Goal: Task Accomplishment & Management: Use online tool/utility

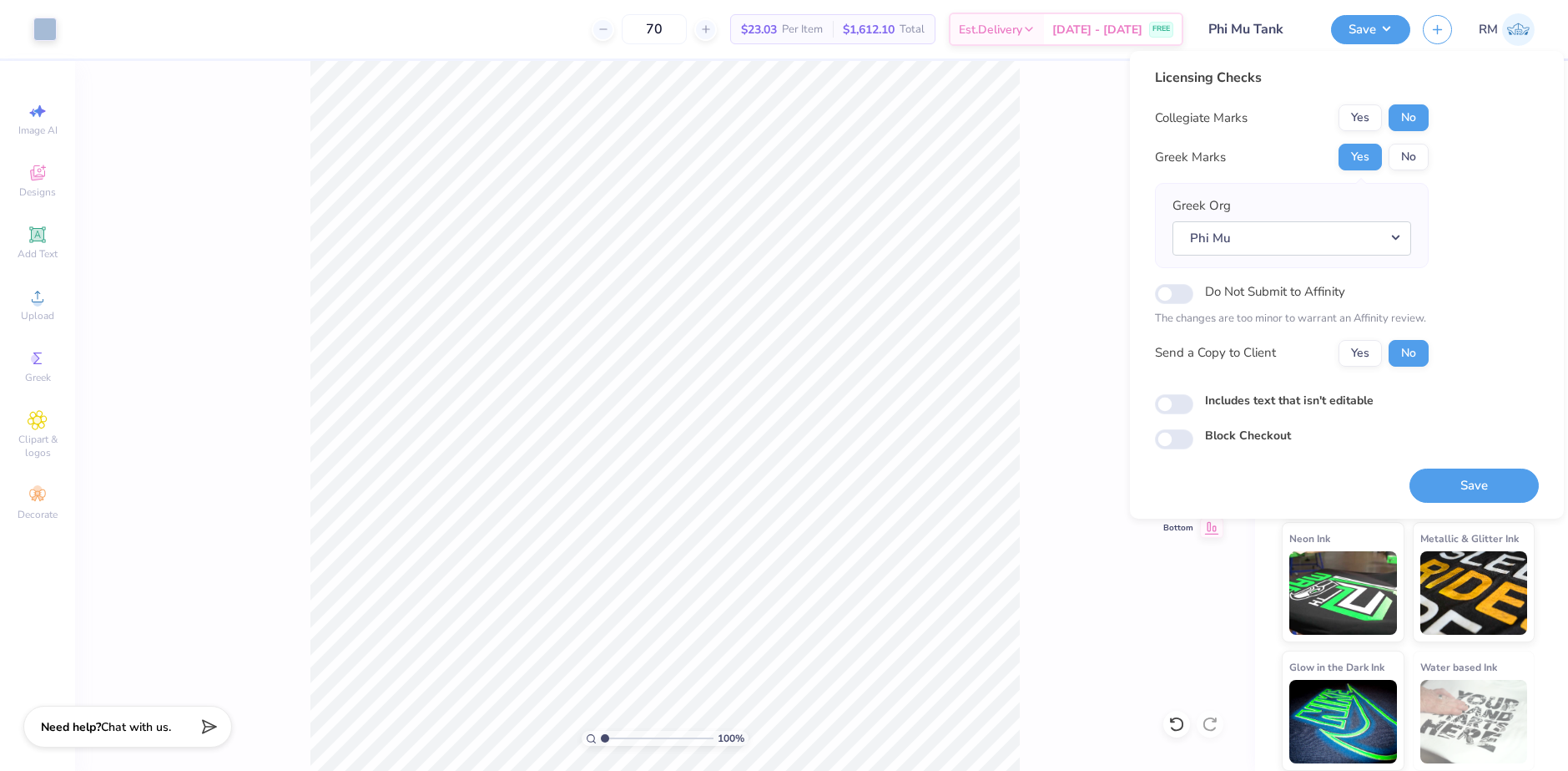
click at [1265, 294] on label "Do Not Submit to Affinity" at bounding box center [1275, 291] width 140 height 22
click at [1193, 294] on input "Do Not Submit to Affinity" at bounding box center [1174, 294] width 38 height 20
checkbox input "true"
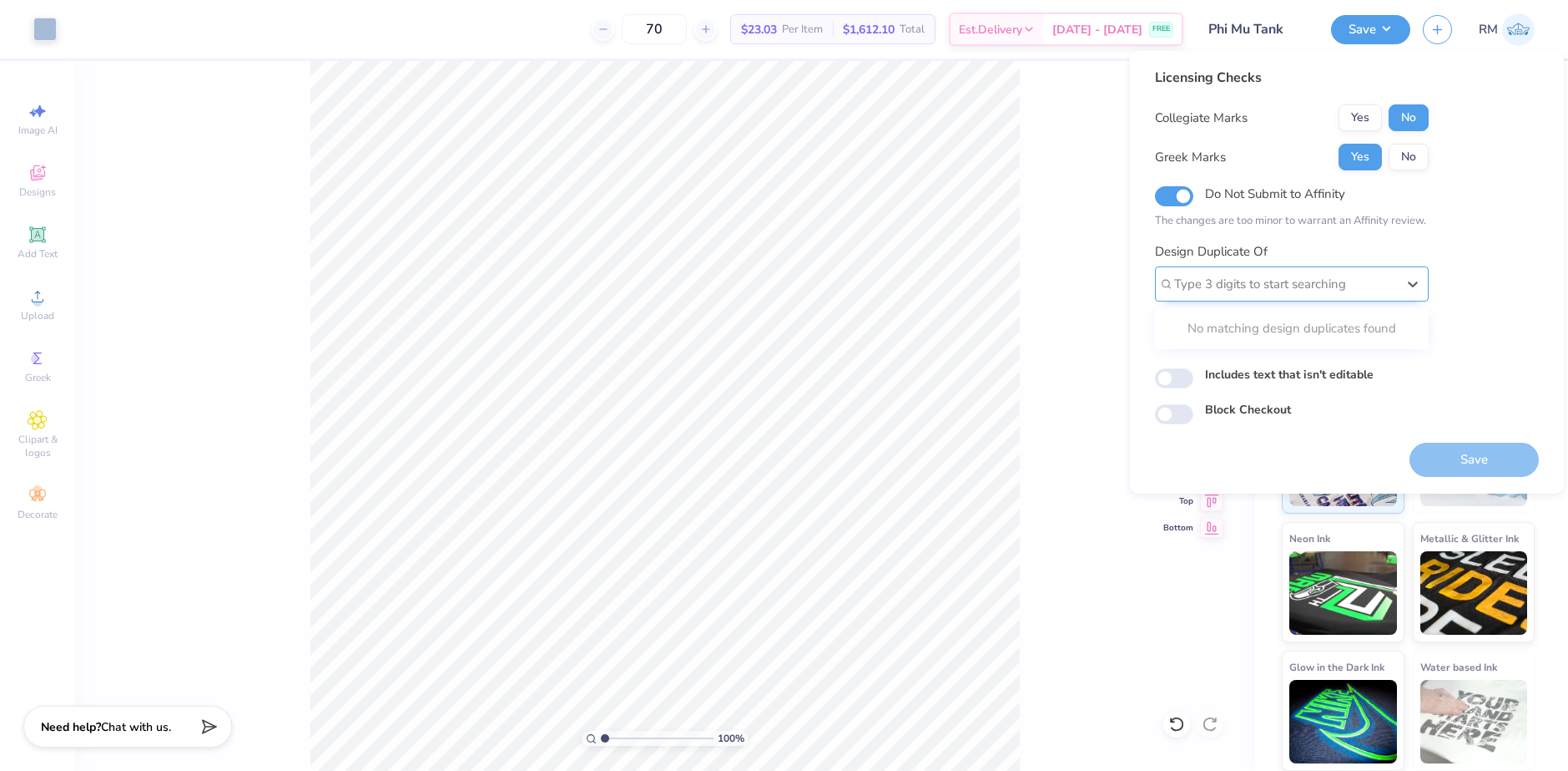
click at [1263, 294] on div at bounding box center [1285, 284] width 222 height 22
paste input "498277I"
type input "498277J"
click at [1479, 273] on div "Licensing Checks Collegiate Marks Yes No Greek Marks Yes No Do Not Submit to Af…" at bounding box center [1346, 245] width 384 height 357
click at [1330, 288] on div at bounding box center [1285, 284] width 222 height 22
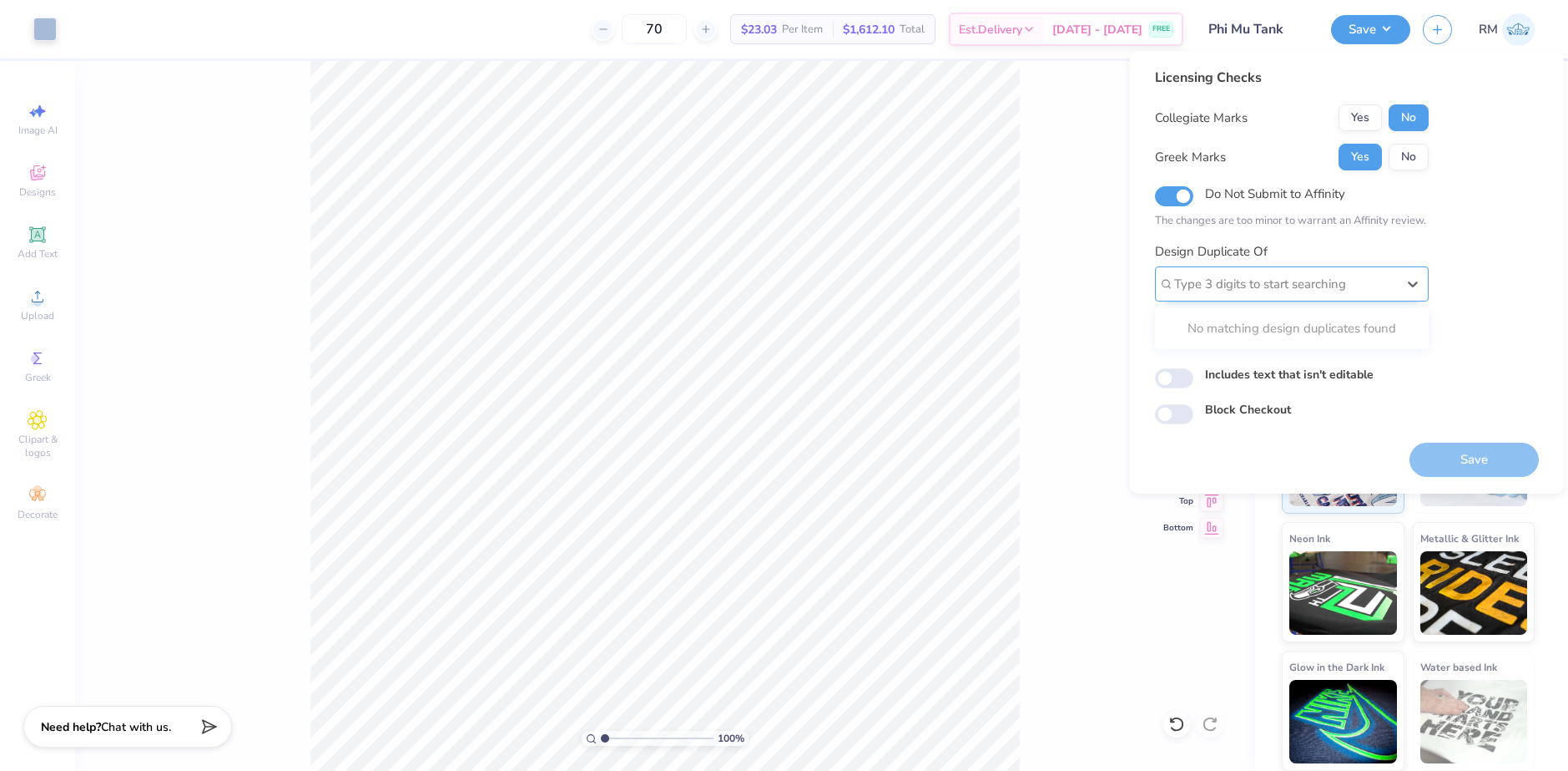
paste input "498277I"
click at [1232, 330] on div "498277J" at bounding box center [1292, 329] width 261 height 28
type input "498277J"
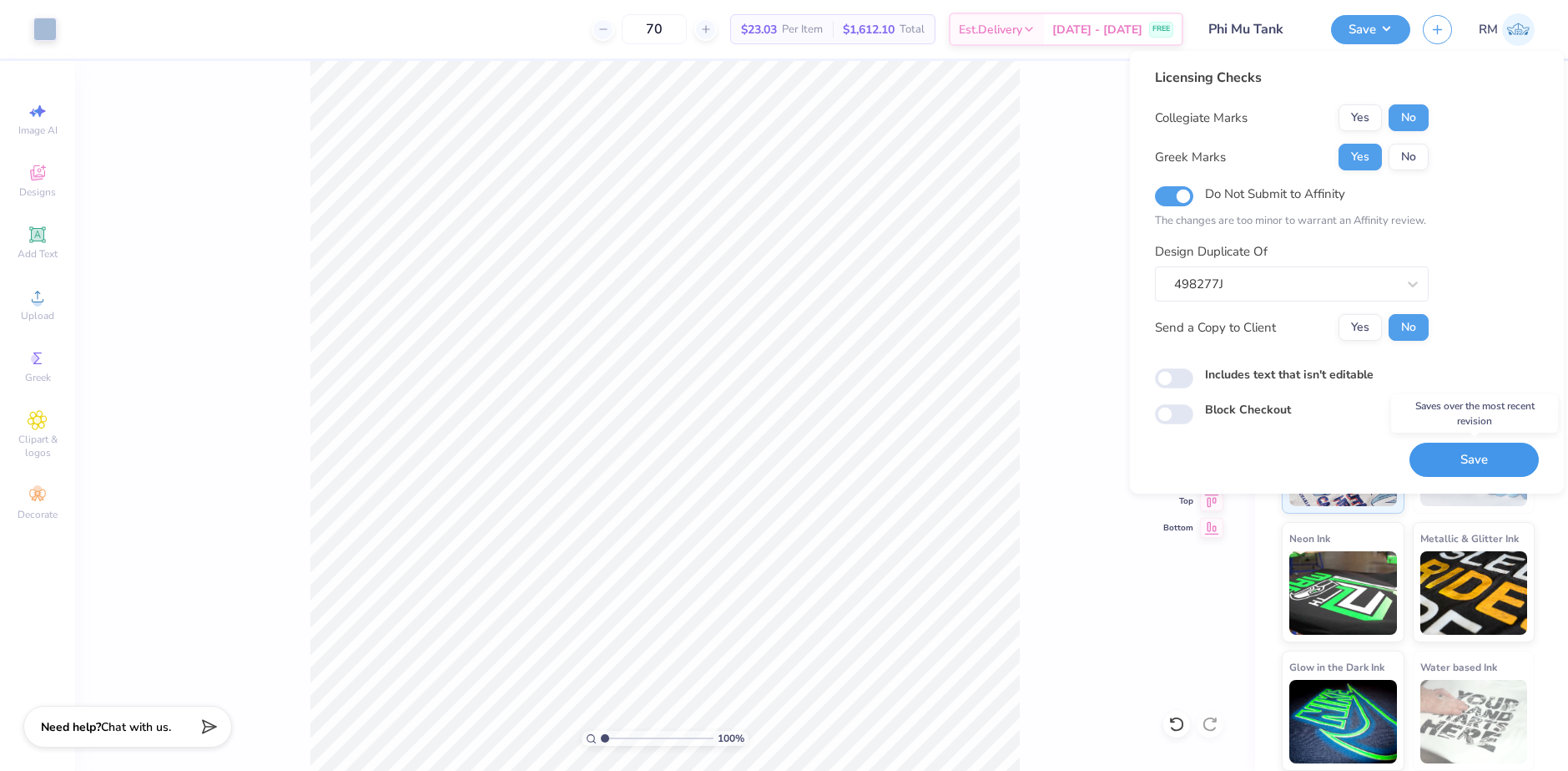
click at [1477, 461] on button "Save" at bounding box center [1474, 460] width 129 height 35
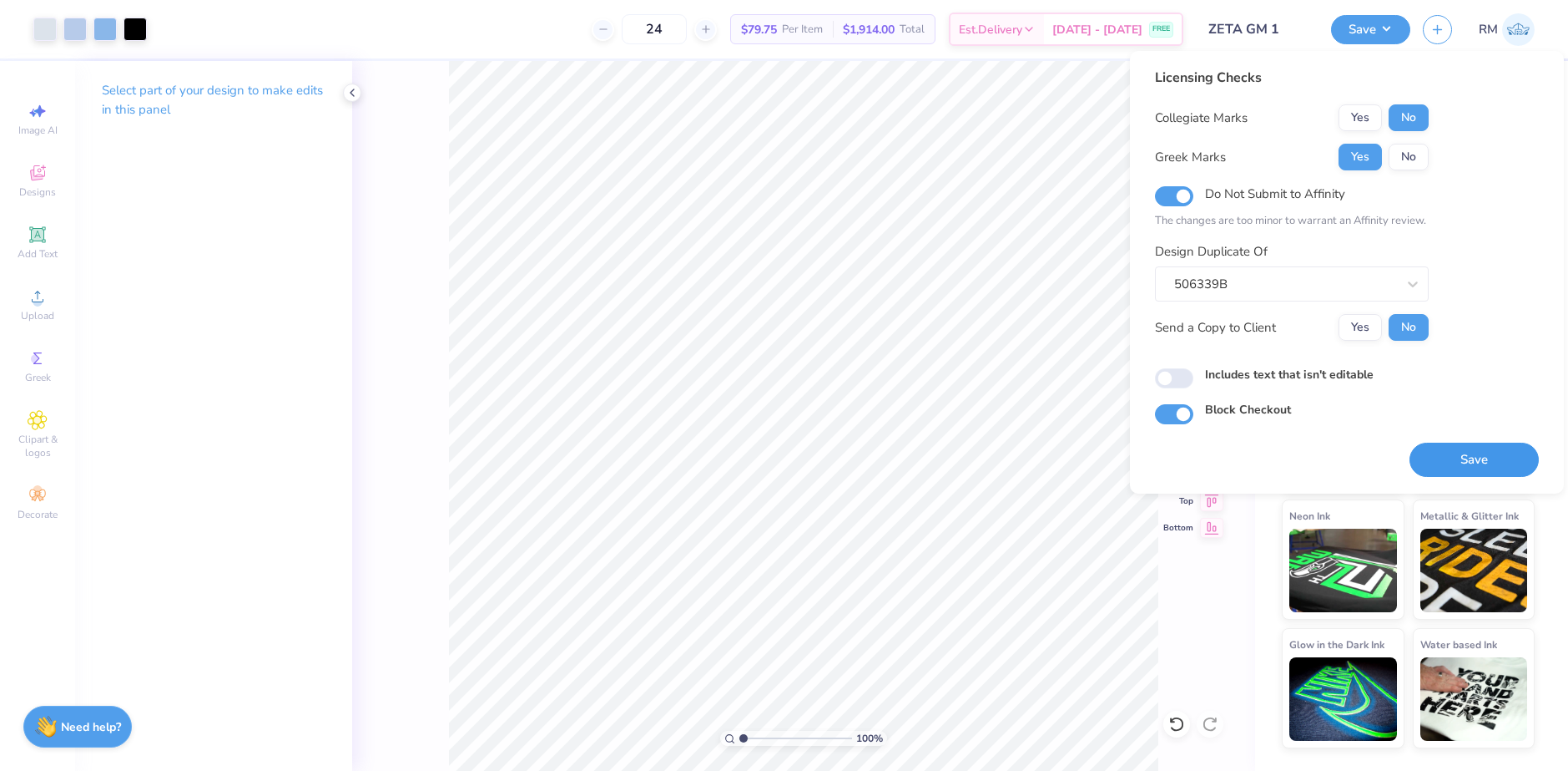
click at [1474, 454] on button "Save" at bounding box center [1474, 460] width 129 height 35
